Goal: Task Accomplishment & Management: Manage account settings

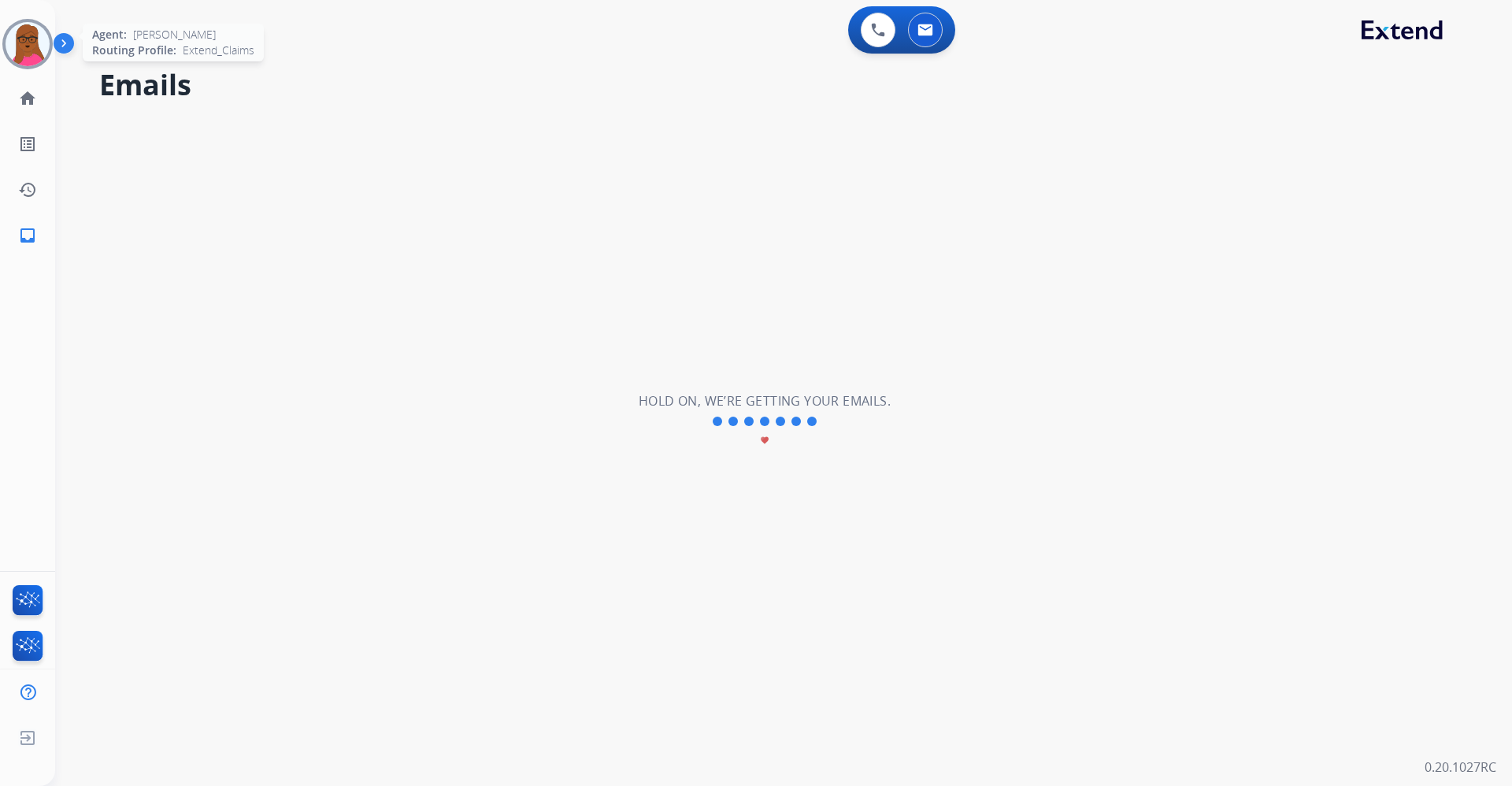
click at [32, 46] on img at bounding box center [28, 44] width 44 height 44
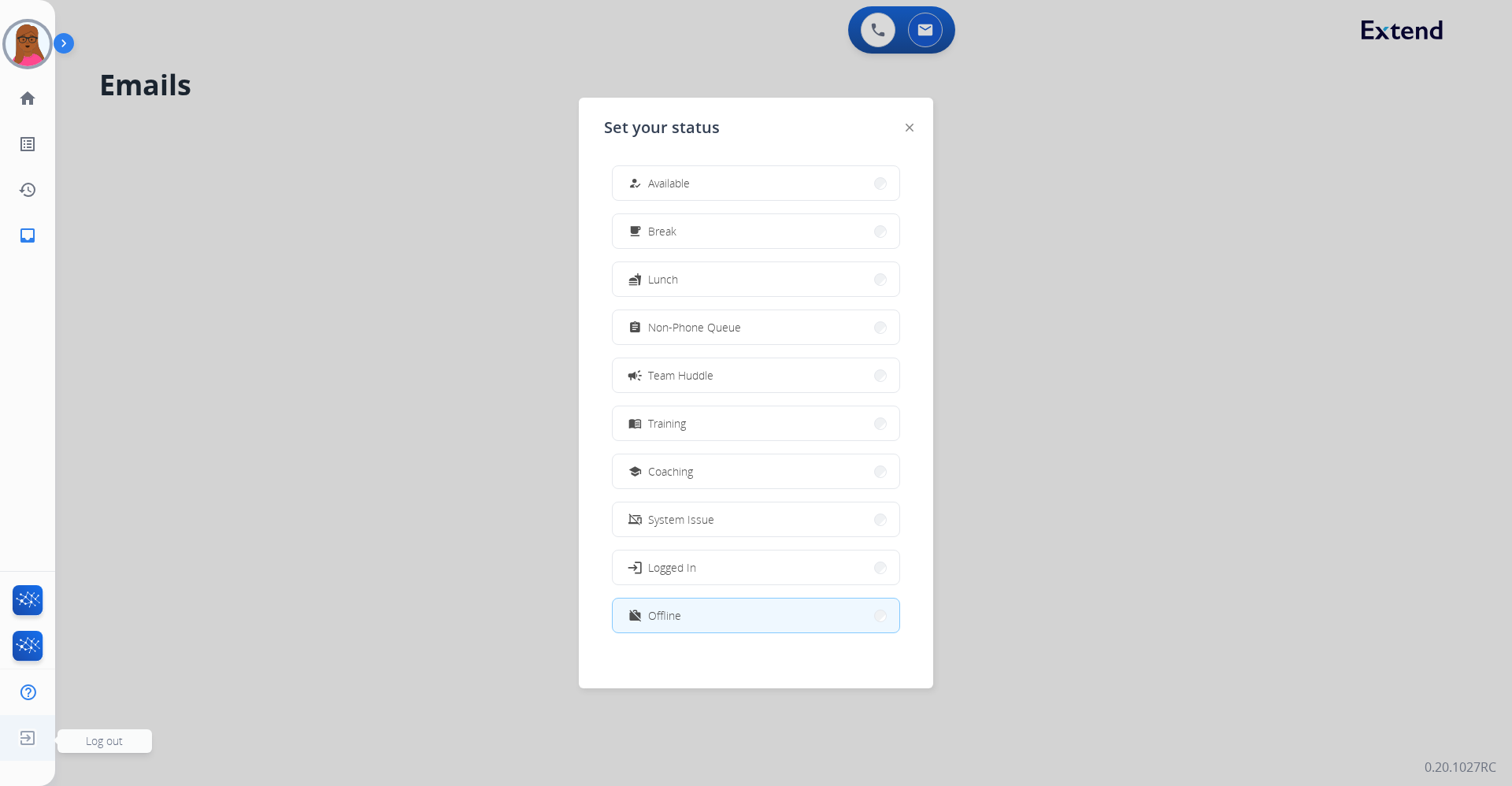
click at [29, 734] on img at bounding box center [28, 738] width 29 height 30
click at [85, 746] on span "Log out" at bounding box center [105, 742] width 94 height 24
